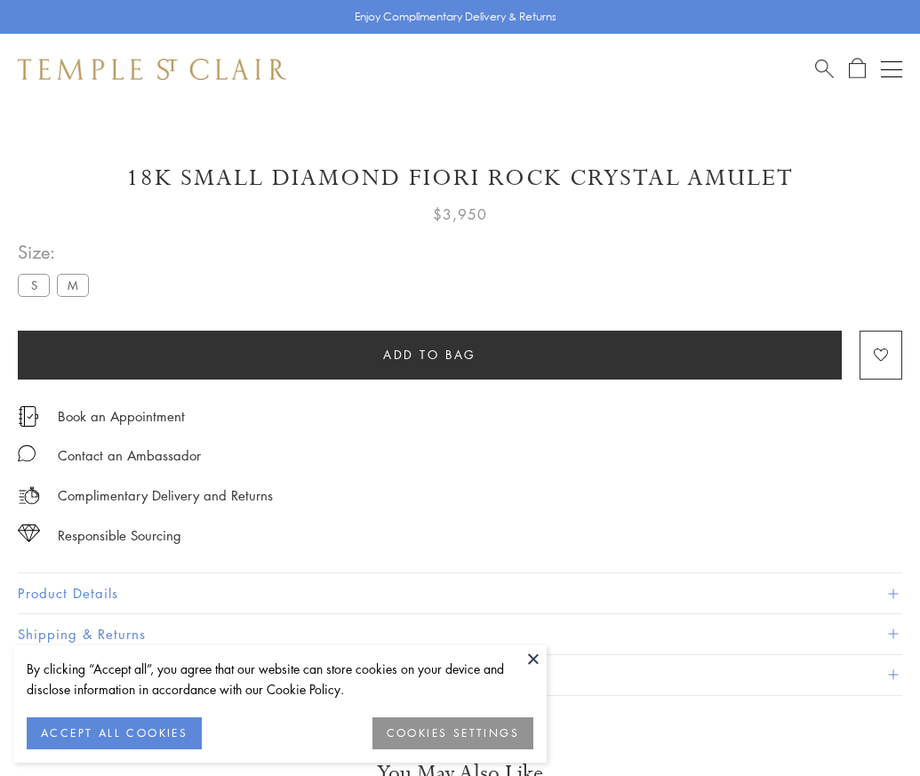
click at [429, 354] on span "Add to bag" at bounding box center [429, 355] width 93 height 20
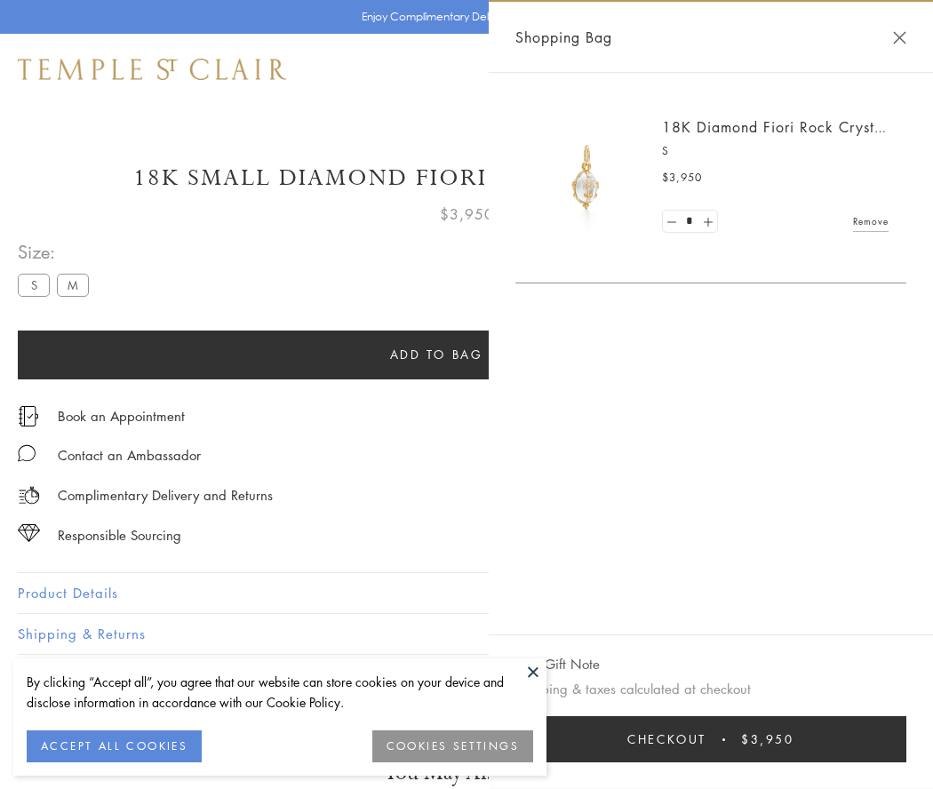
click at [712, 739] on button "Checkout $3,950" at bounding box center [710, 739] width 391 height 46
